Goal: Task Accomplishment & Management: Use online tool/utility

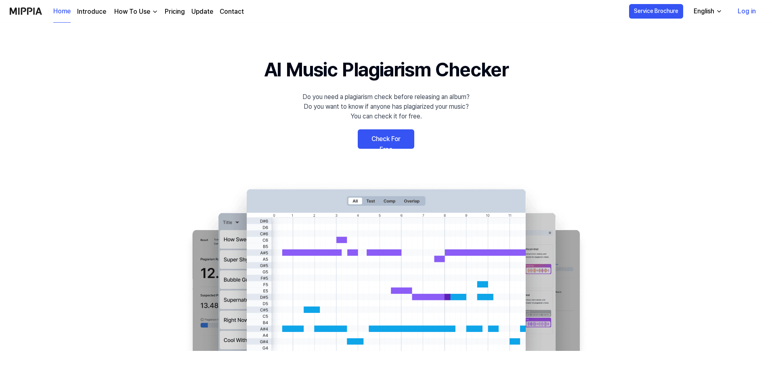
click at [369, 139] on link "Check For Free" at bounding box center [386, 138] width 57 height 19
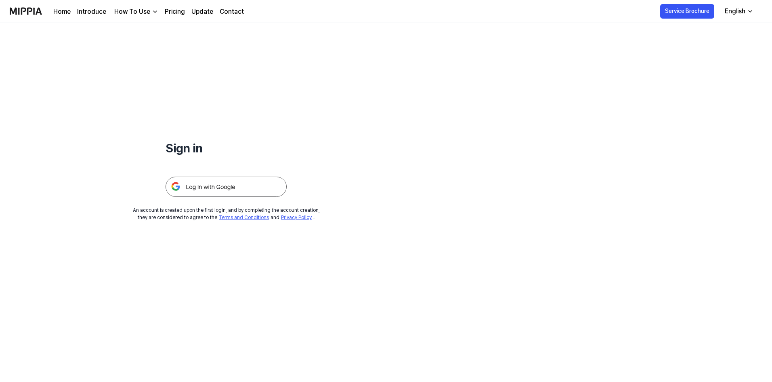
click at [220, 188] on img at bounding box center [226, 187] width 121 height 20
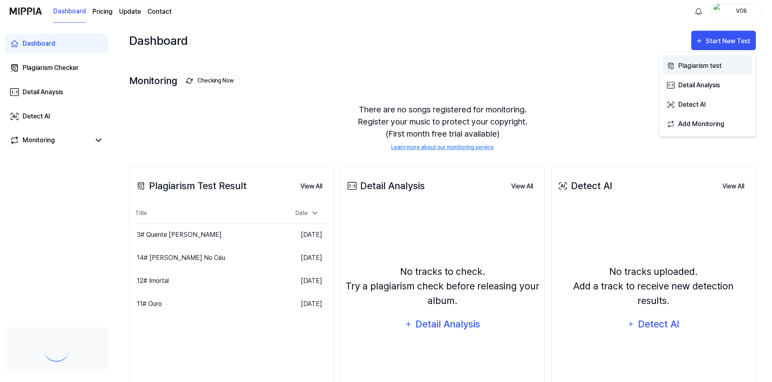
click at [699, 66] on div "Plagiarism test" at bounding box center [714, 66] width 70 height 11
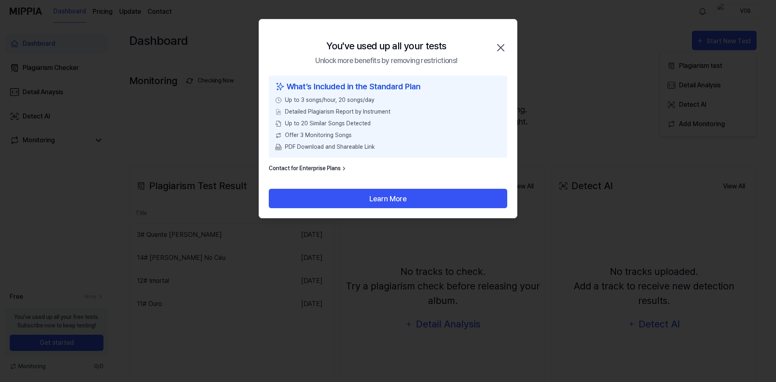
click at [500, 47] on icon "button" at bounding box center [500, 47] width 6 height 6
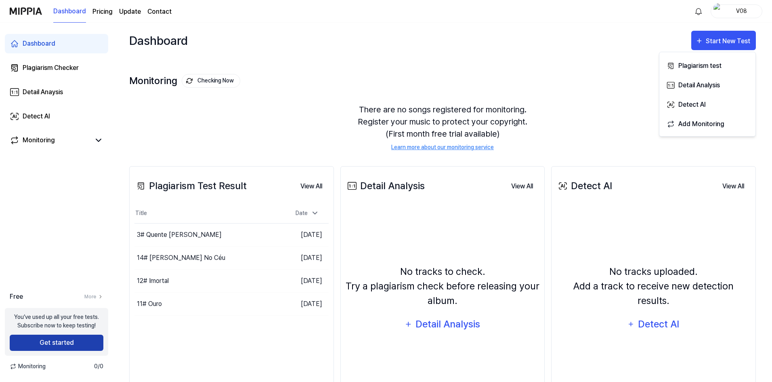
click at [84, 342] on button "Get started" at bounding box center [57, 342] width 94 height 16
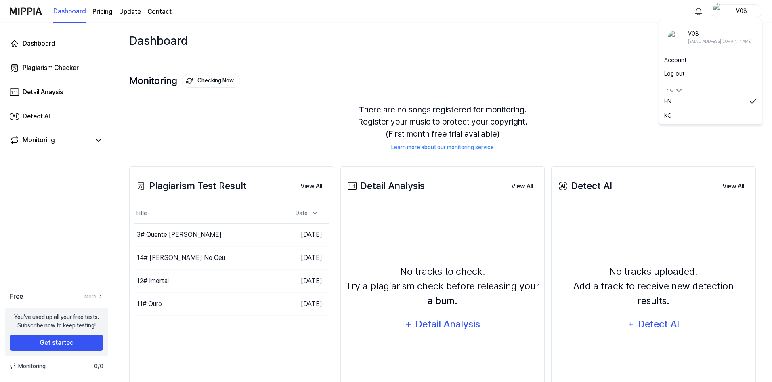
click at [723, 14] on div "V08" at bounding box center [737, 11] width 52 height 14
click at [685, 77] on button "Log out" at bounding box center [710, 73] width 93 height 8
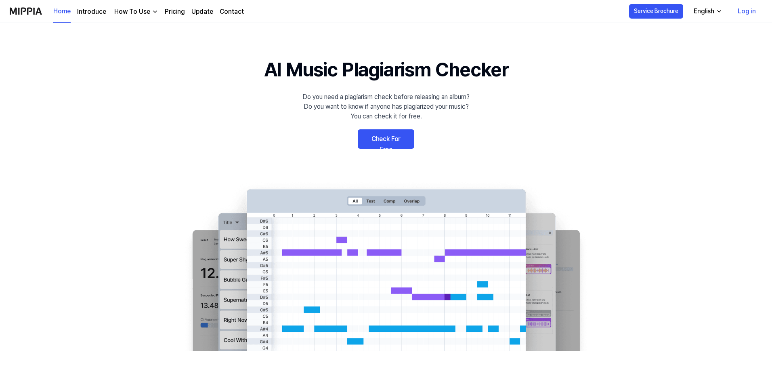
click at [714, 12] on div "English" at bounding box center [704, 11] width 24 height 10
click at [106, 12] on div "Home Introduce How To Use Pricing Update Contact" at bounding box center [148, 11] width 191 height 22
click at [104, 12] on link "Introduce" at bounding box center [91, 12] width 29 height 10
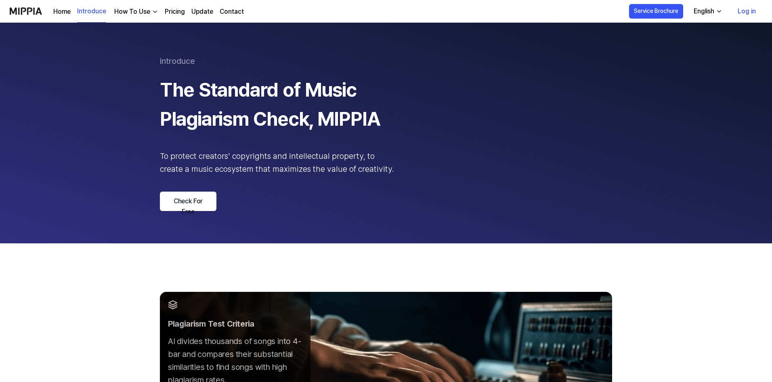
click at [85, 12] on link "Introduce" at bounding box center [91, 11] width 29 height 22
click at [195, 203] on link "Check For Free" at bounding box center [188, 200] width 57 height 19
